Goal: Contribute content

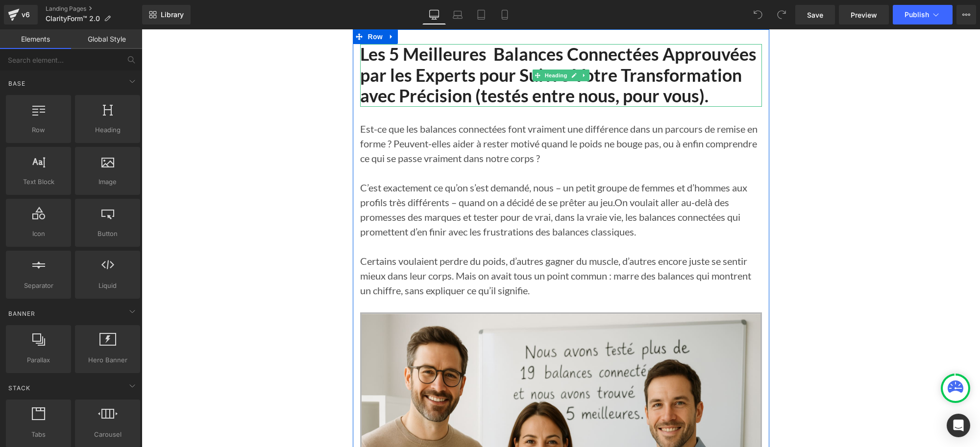
click at [515, 96] on h1 "Les 5 Meilleures Balances Connectées Approuvées par les Experts pour Suivre Vot…" at bounding box center [561, 75] width 402 height 63
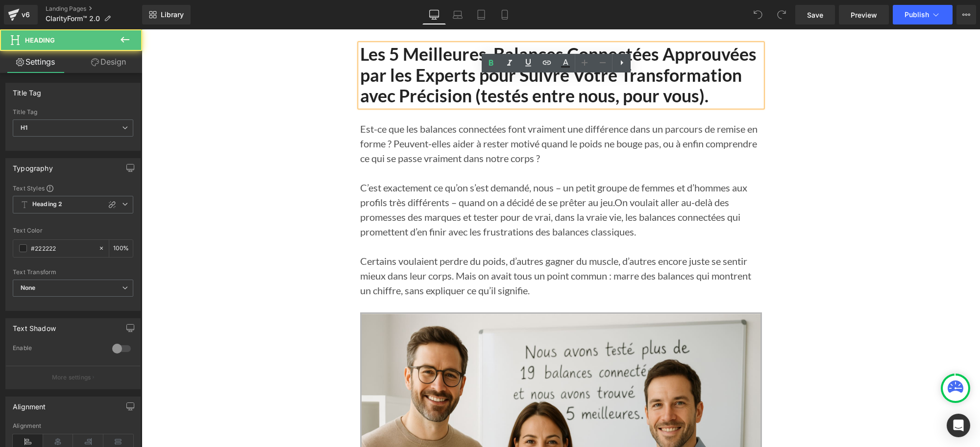
click at [516, 98] on h1 "Les 5 Meilleures Balances Connectées Approuvées par les Experts pour Suivre Vot…" at bounding box center [561, 75] width 402 height 63
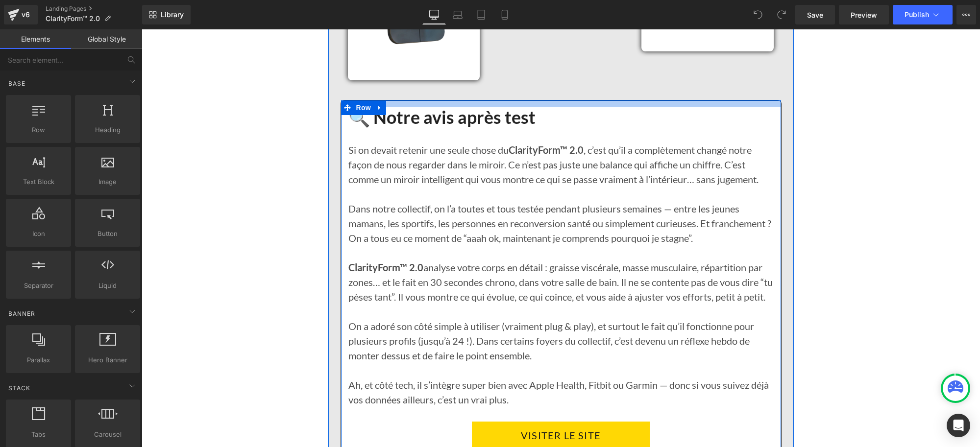
scroll to position [9032, 0]
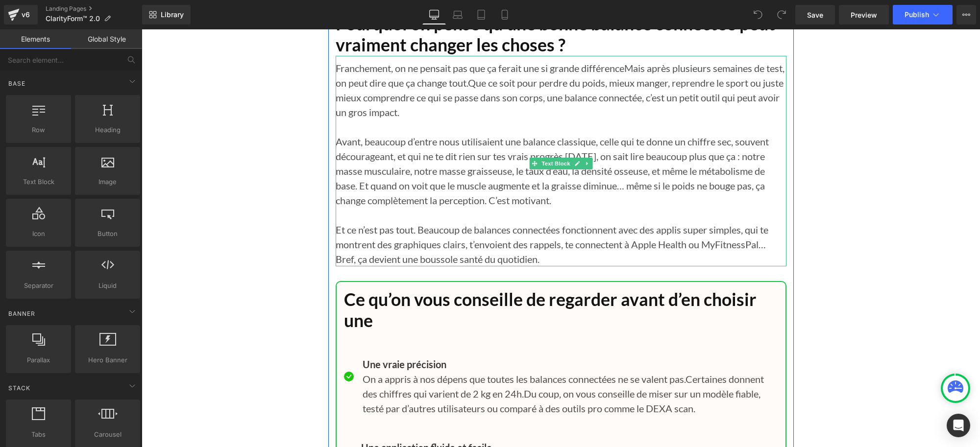
click at [765, 206] on span "t quand on voit que le muscle augmente et la graisse diminue… même si le poids …" at bounding box center [550, 193] width 429 height 26
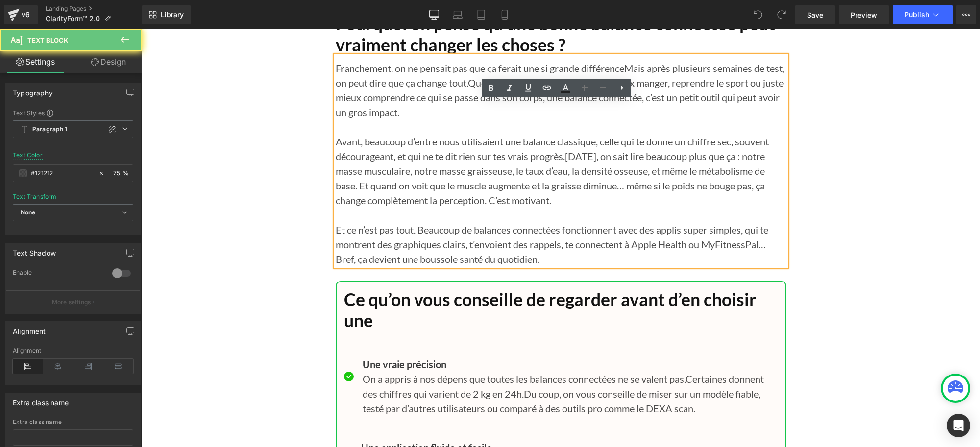
click at [765, 206] on span "t quand on voit que le muscle augmente et la graisse diminue… même si le poids …" at bounding box center [550, 193] width 429 height 26
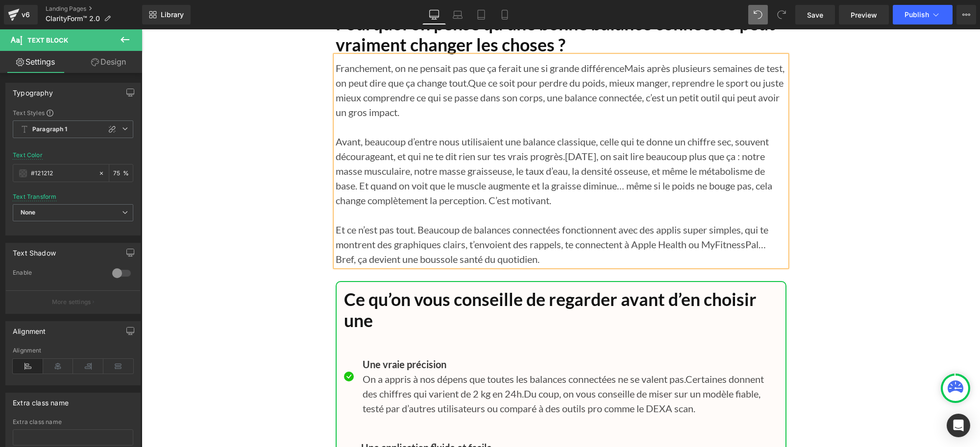
scroll to position [9301, 0]
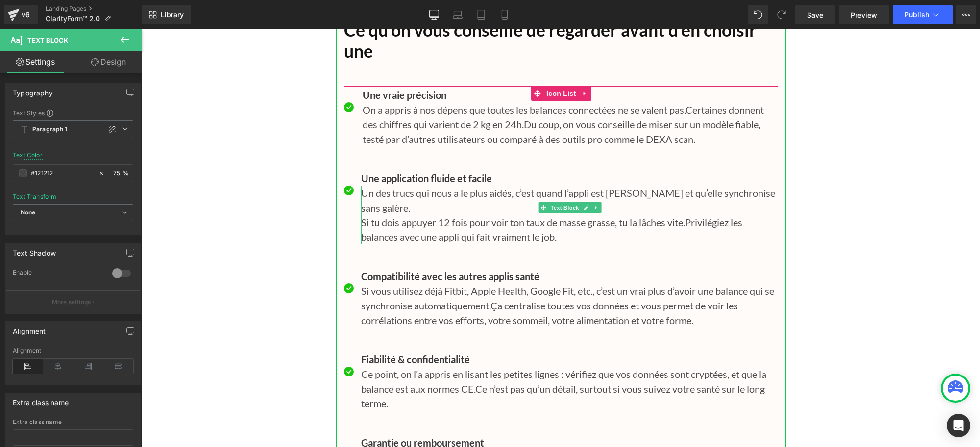
click at [408, 215] on p "Un des trucs qui nous a le plus aidés, c’est quand l’appli est claire et qu’ell…" at bounding box center [569, 200] width 417 height 29
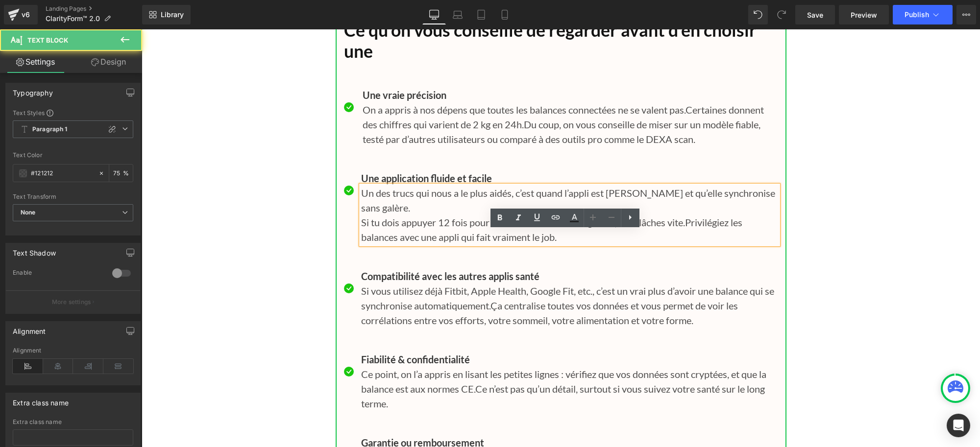
click at [408, 215] on p "Un des trucs qui nous a le plus aidés, c’est quand l’appli est claire et qu’ell…" at bounding box center [569, 200] width 417 height 29
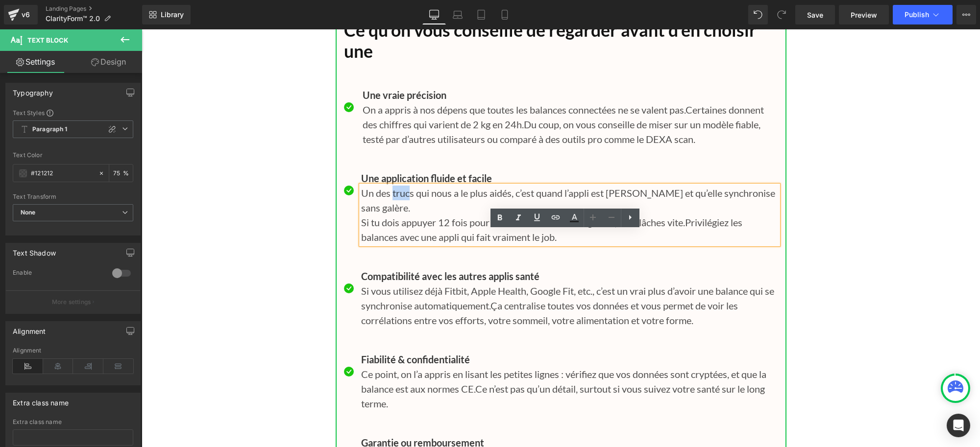
drag, startPoint x: 398, startPoint y: 239, endPoint x: 387, endPoint y: 239, distance: 10.3
click at [387, 215] on p "Un des trucs qui nous a le plus aidés, c’est quand l’appli est claire et qu’ell…" at bounding box center [569, 200] width 417 height 29
drag, startPoint x: 387, startPoint y: 238, endPoint x: 408, endPoint y: 238, distance: 20.6
click at [408, 215] on p "Un des trucs qui nous a le plus aidés, c’est quand l’appli est claire et qu’ell…" at bounding box center [569, 200] width 417 height 29
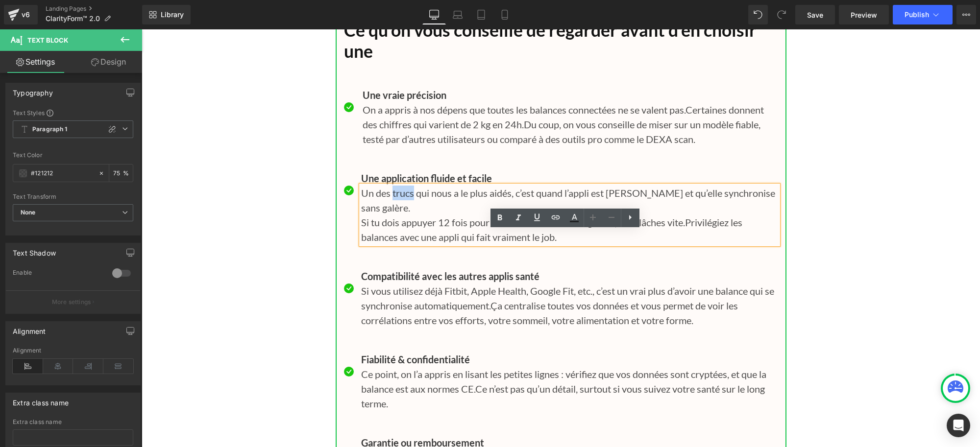
click at [408, 215] on p "Un des trucs qui nous a le plus aidés, c’est quand l’appli est claire et qu’ell…" at bounding box center [569, 200] width 417 height 29
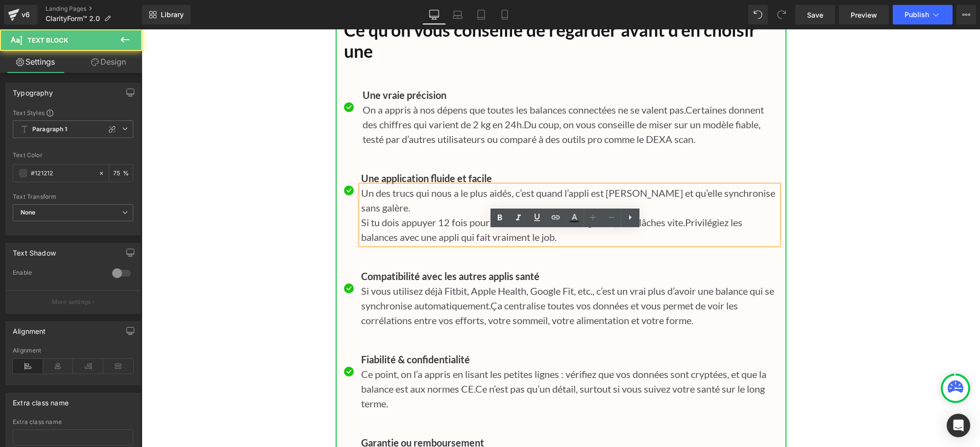
paste div
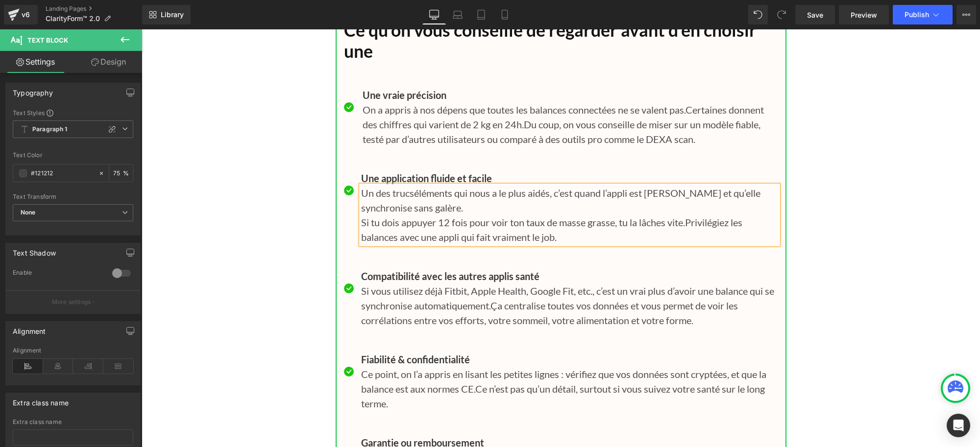
click at [407, 215] on p "Un des trucséléments qui nous a le plus aidés, c’est quand l’appli est claire e…" at bounding box center [569, 200] width 417 height 29
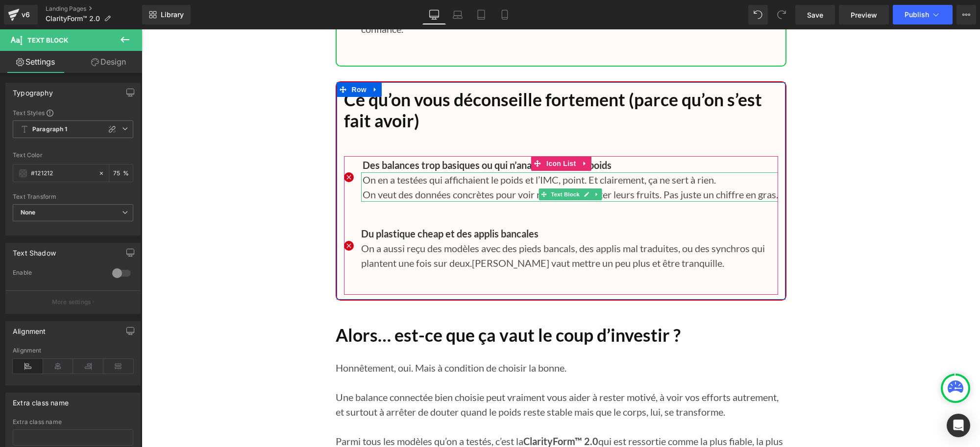
click at [662, 202] on p "On veut des données concrètes pour voir nos efforts porter leurs fruits. Pas ju…" at bounding box center [569, 194] width 415 height 15
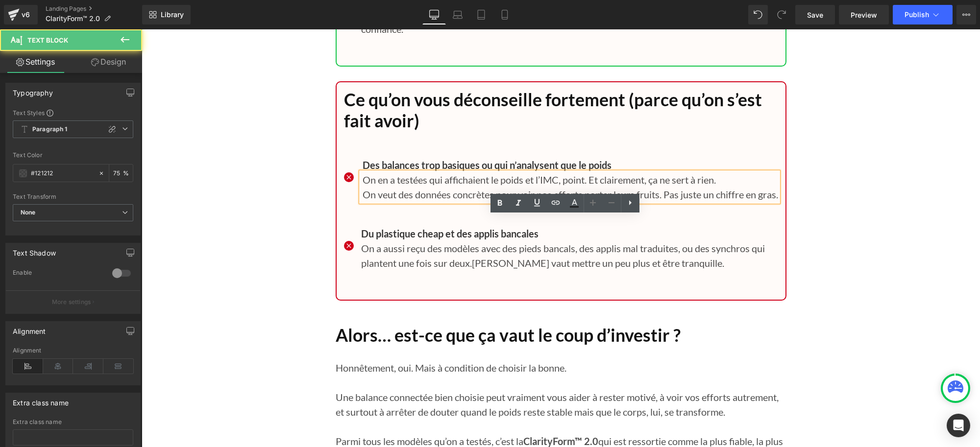
click at [662, 202] on p "On veut des données concrètes pour voir nos efforts porter leurs fruits. Pas ju…" at bounding box center [569, 194] width 415 height 15
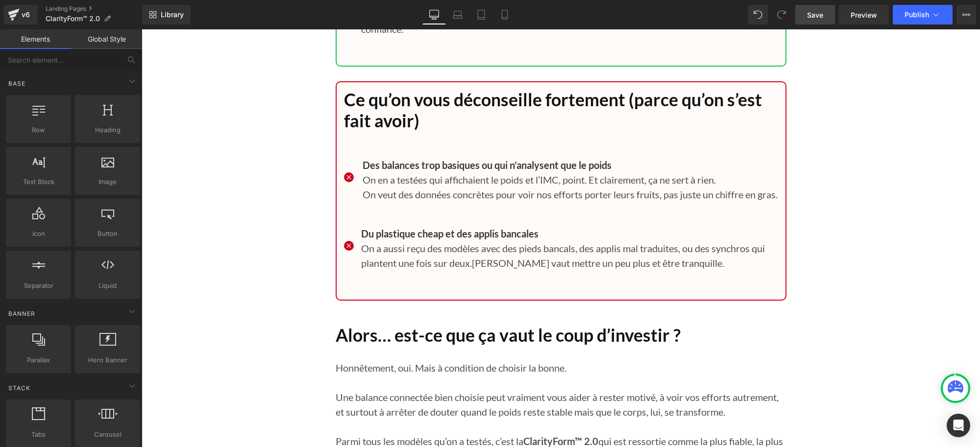
click at [818, 14] on span "Save" at bounding box center [815, 15] width 16 height 10
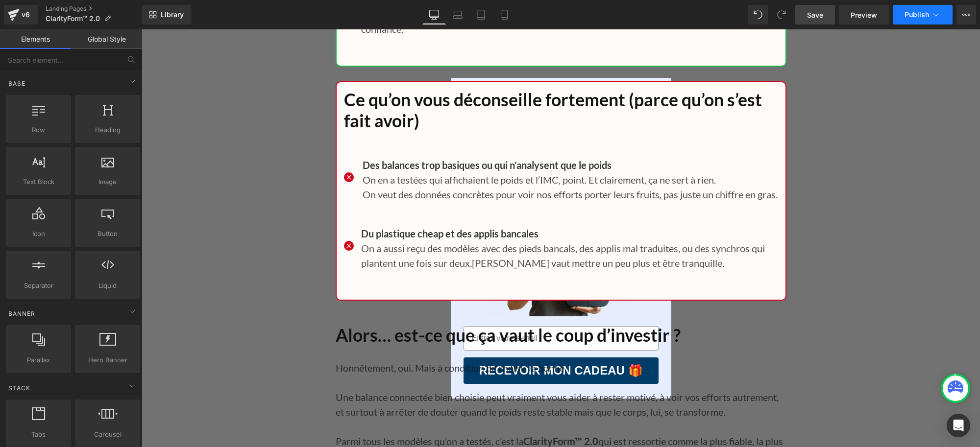
click at [902, 15] on button "Publish" at bounding box center [923, 15] width 60 height 20
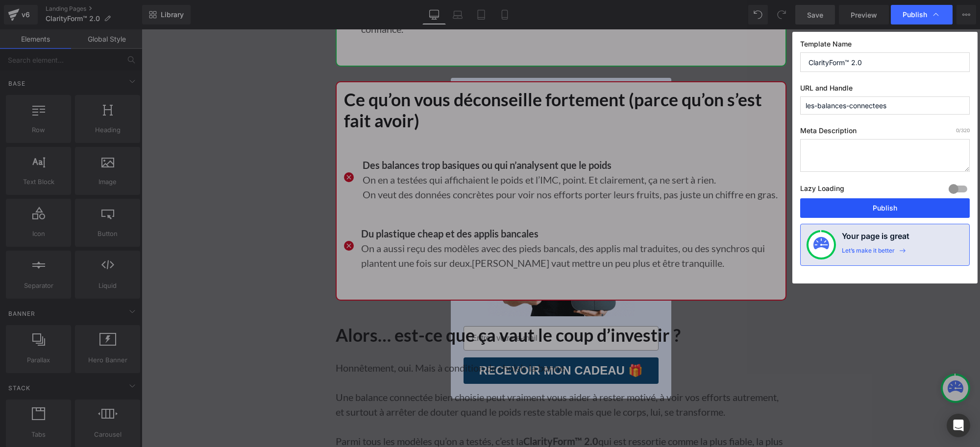
click at [873, 206] on button "Publish" at bounding box center [884, 208] width 169 height 20
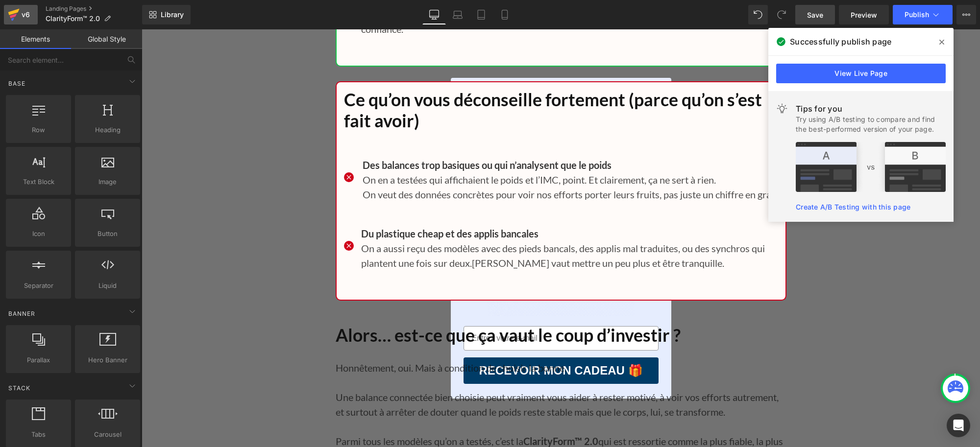
click at [16, 13] on icon at bounding box center [14, 14] width 12 height 24
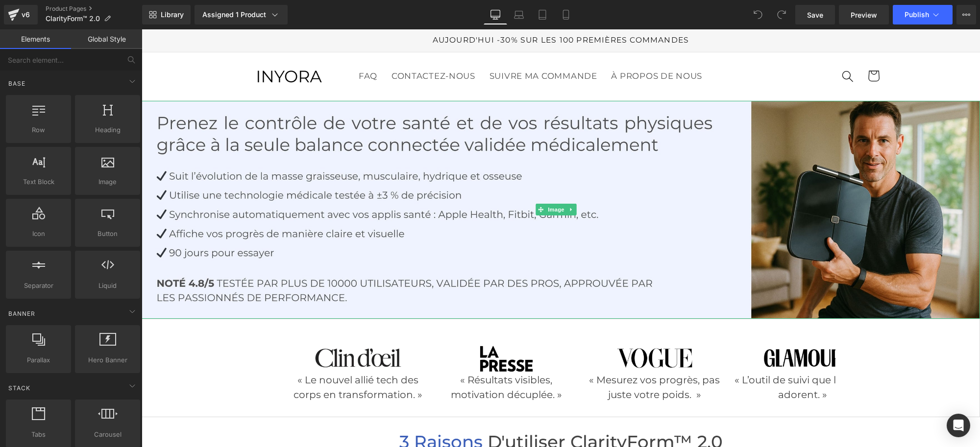
scroll to position [1333, 0]
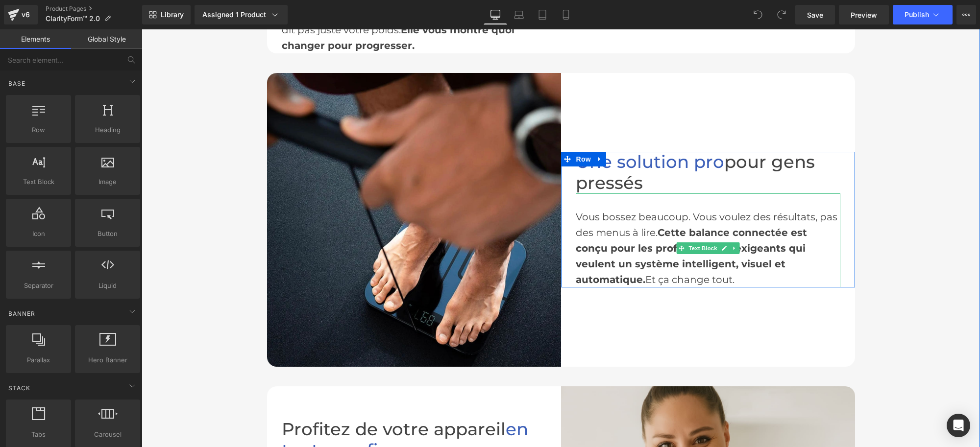
click at [601, 245] on span "Cette balance connectée est conçu pour les professionnels exigeants qui veulent…" at bounding box center [691, 256] width 231 height 59
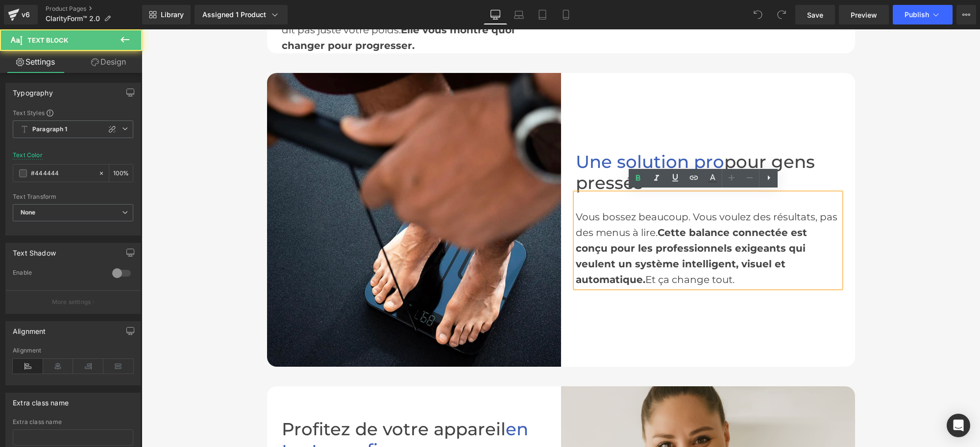
click at [601, 245] on span "Cette balance connectée est conçu pour les professionnels exigeants qui veulent…" at bounding box center [691, 256] width 231 height 59
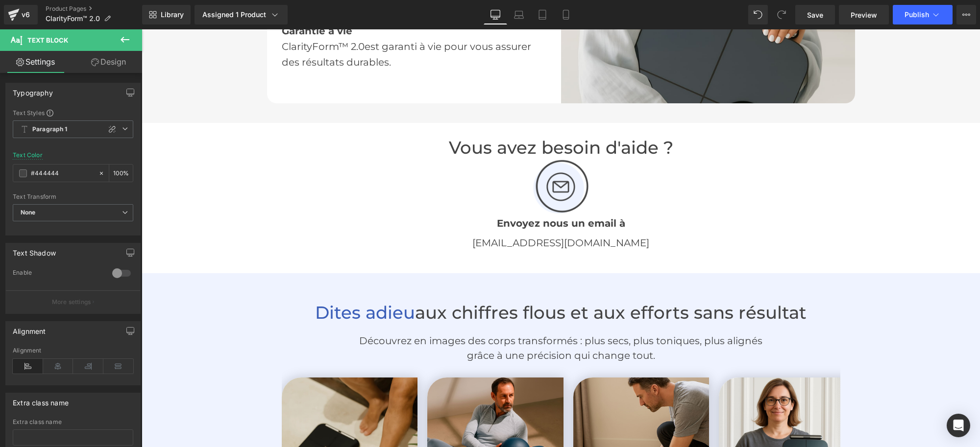
scroll to position [1946, 0]
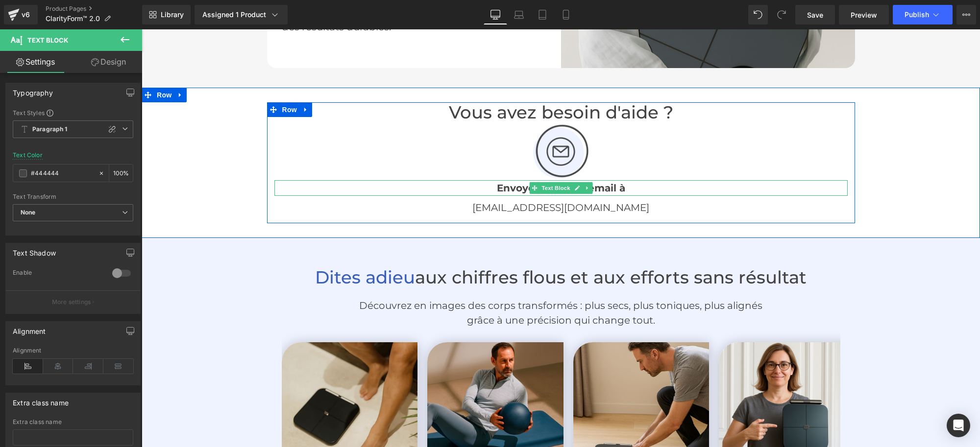
click at [497, 185] on b "Envoyez nous un email à" at bounding box center [561, 188] width 128 height 12
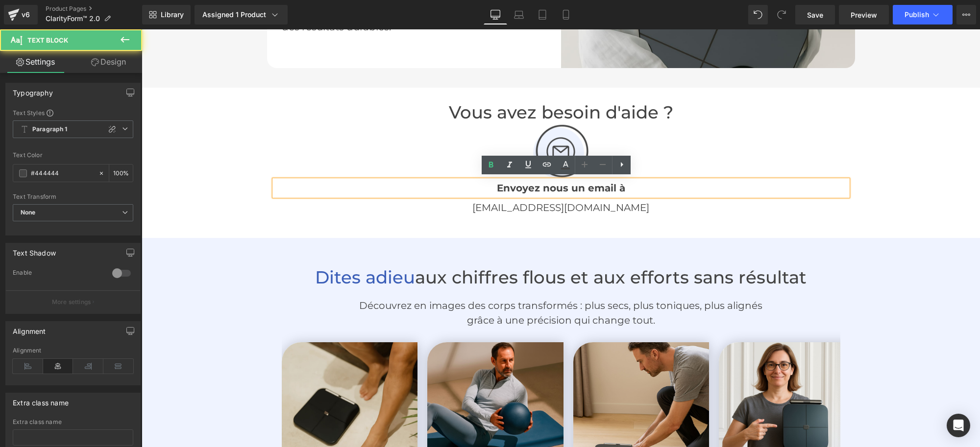
click at [501, 186] on b "Envoyez nous un email à" at bounding box center [561, 188] width 128 height 12
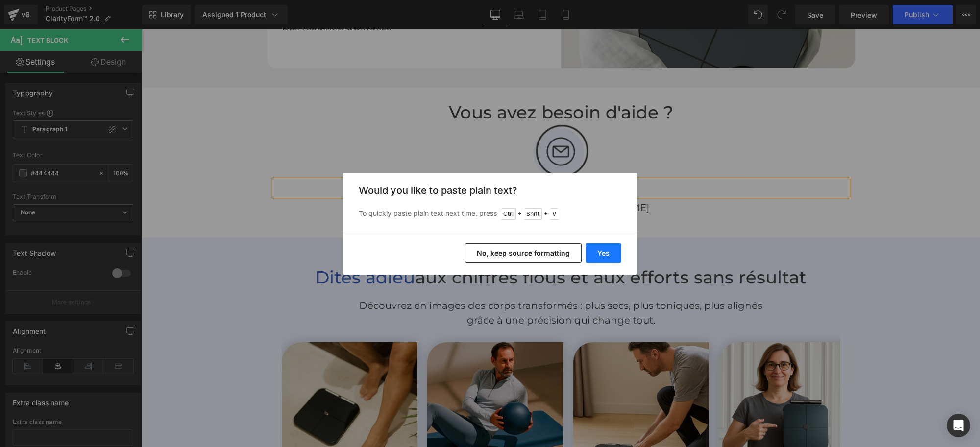
drag, startPoint x: 609, startPoint y: 251, endPoint x: 467, endPoint y: 198, distance: 151.4
click at [609, 251] on button "Yes" at bounding box center [603, 253] width 36 height 20
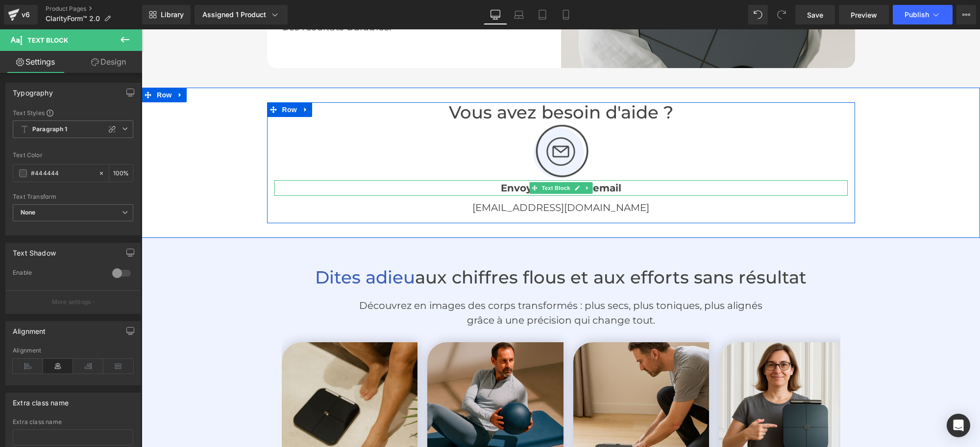
click at [617, 189] on p "Envoyez-nous un email" at bounding box center [560, 188] width 573 height 16
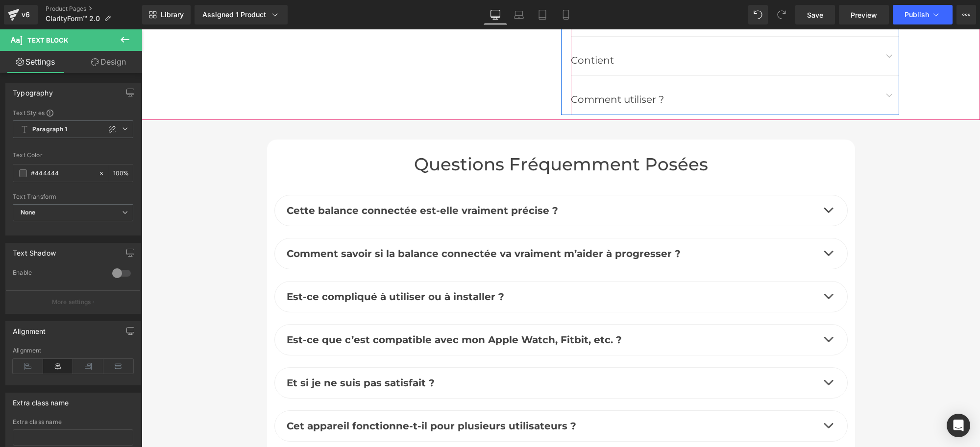
scroll to position [2011, 0]
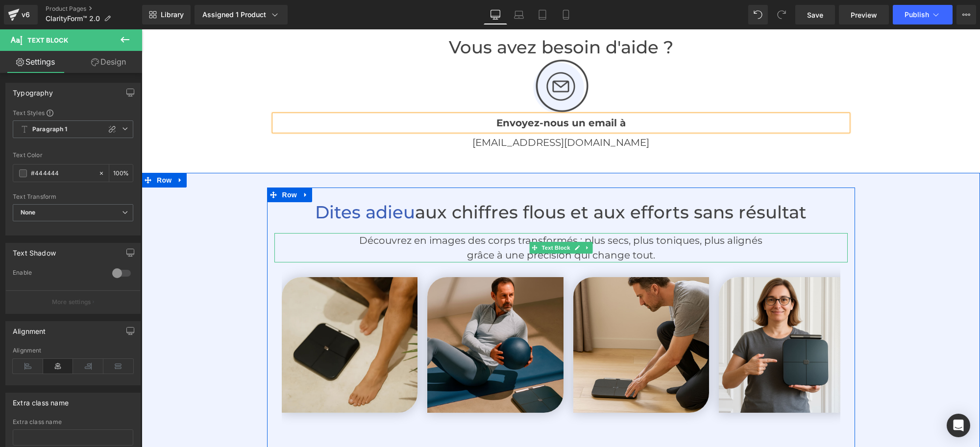
click at [751, 238] on p "Découvrez en images des corps transformés : plus secs, plus toniques, plus alig…" at bounding box center [560, 240] width 573 height 15
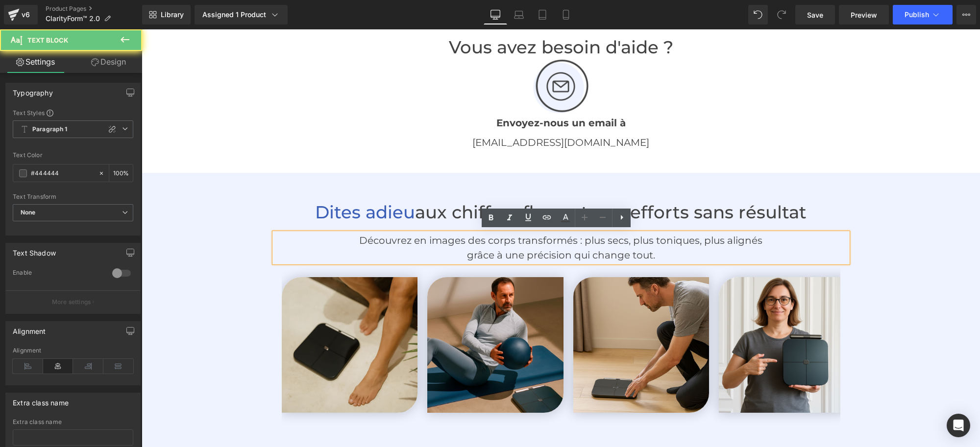
click at [751, 238] on p "Découvrez en images des corps transformés : plus secs, plus toniques, plus alig…" at bounding box center [560, 240] width 573 height 15
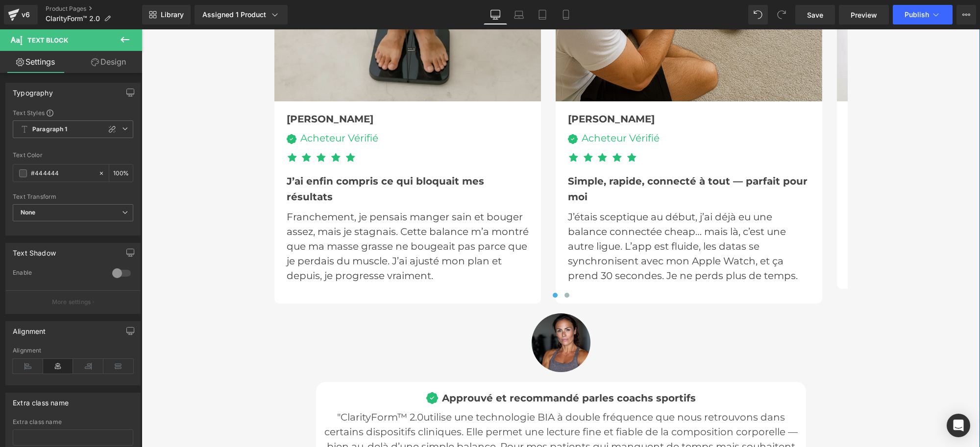
scroll to position [2991, 0]
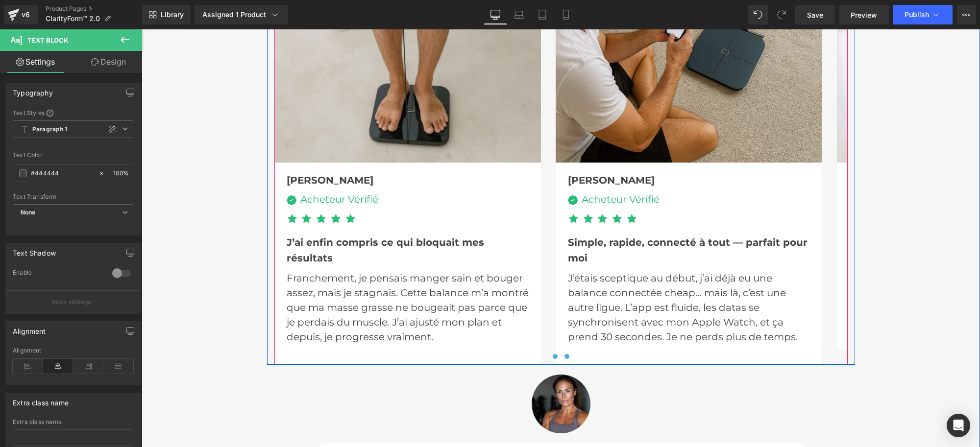
click at [564, 354] on span at bounding box center [566, 356] width 5 height 5
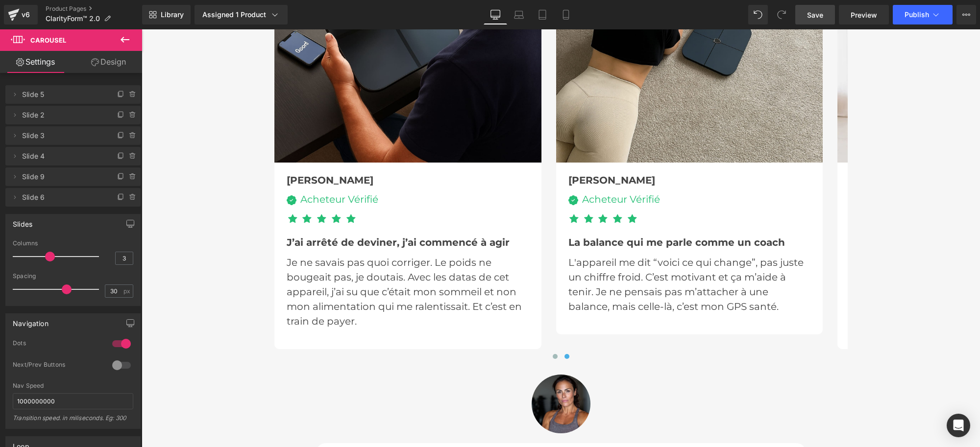
click at [806, 18] on link "Save" at bounding box center [815, 15] width 40 height 20
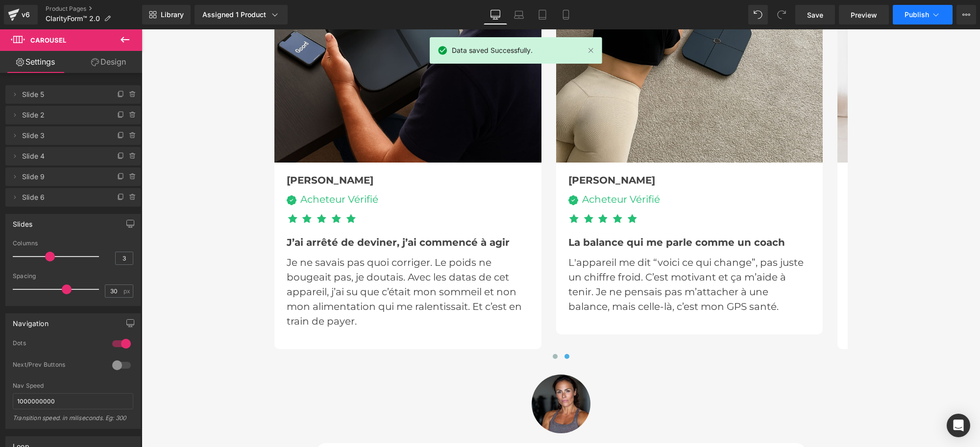
click at [911, 16] on span "Publish" at bounding box center [916, 15] width 24 height 8
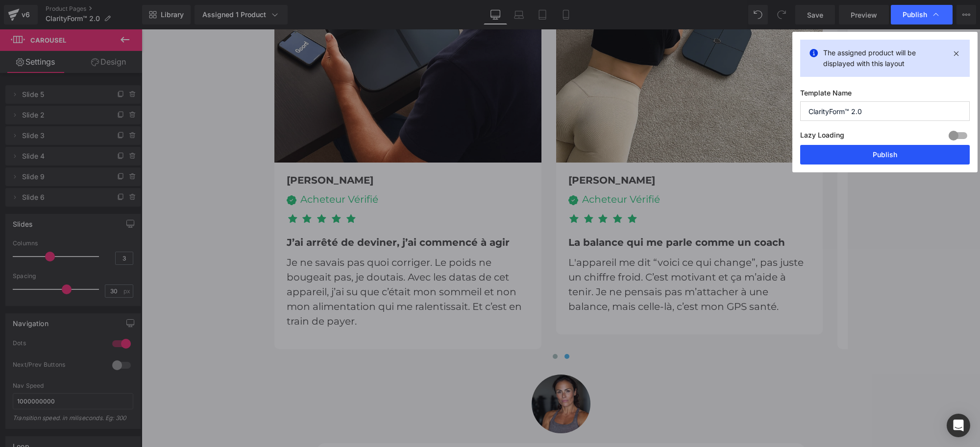
drag, startPoint x: 719, startPoint y: 130, endPoint x: 863, endPoint y: 160, distance: 146.5
click at [863, 160] on button "Publish" at bounding box center [884, 155] width 169 height 20
